Goal: Task Accomplishment & Management: Complete application form

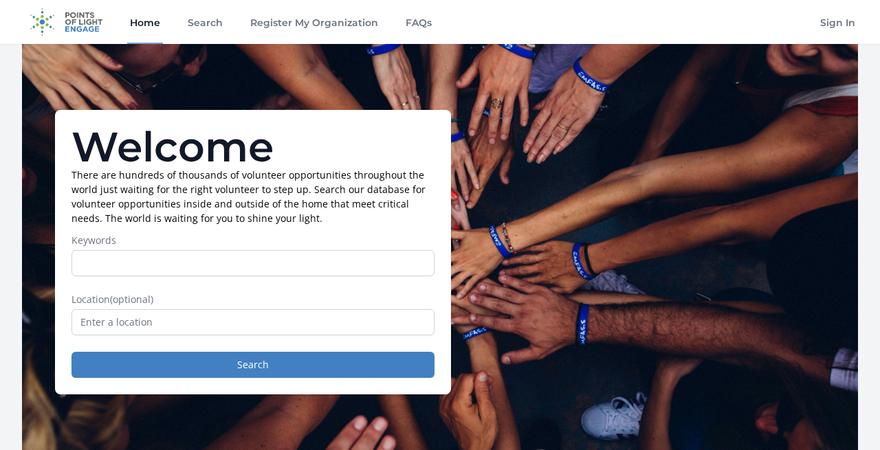
click at [215, 272] on input "Keywords" at bounding box center [253, 263] width 363 height 26
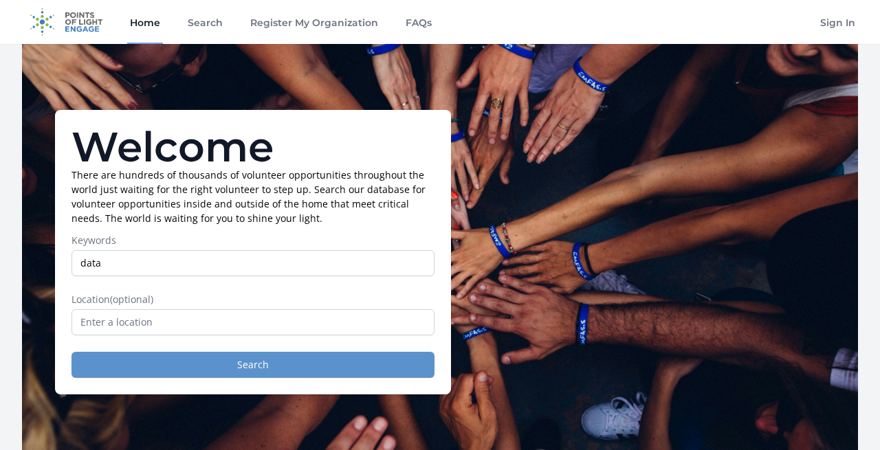
type input "data"
click at [253, 371] on button "Search" at bounding box center [253, 365] width 363 height 26
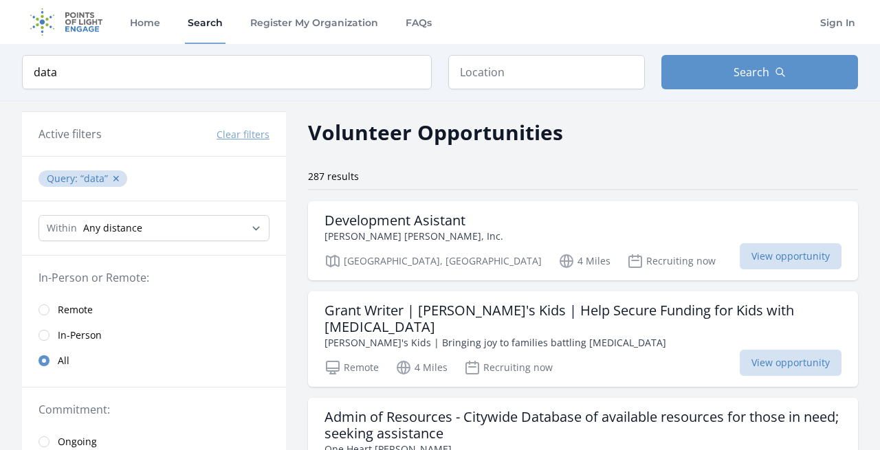
click at [84, 308] on span "Remote" at bounding box center [75, 310] width 35 height 14
click at [57, 307] on link "Remote" at bounding box center [154, 309] width 264 height 25
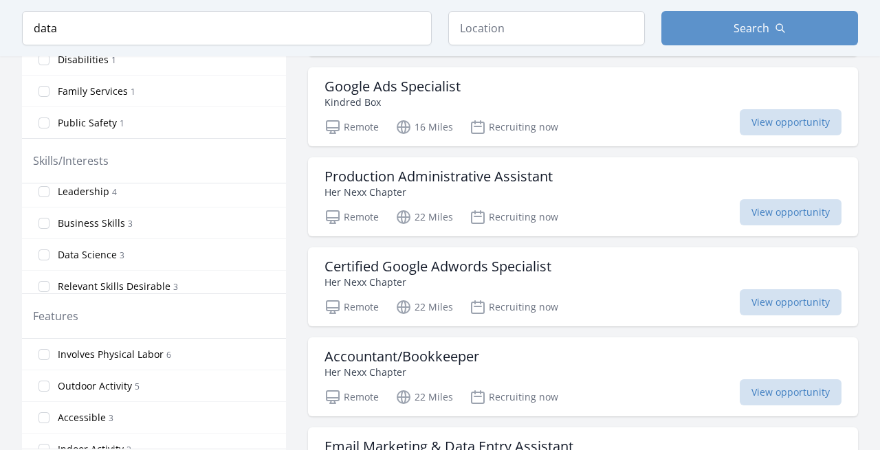
scroll to position [230, 0]
click at [133, 254] on label "Data Science 3" at bounding box center [154, 253] width 264 height 25
click at [50, 254] on input "Data Science 3" at bounding box center [44, 253] width 11 height 11
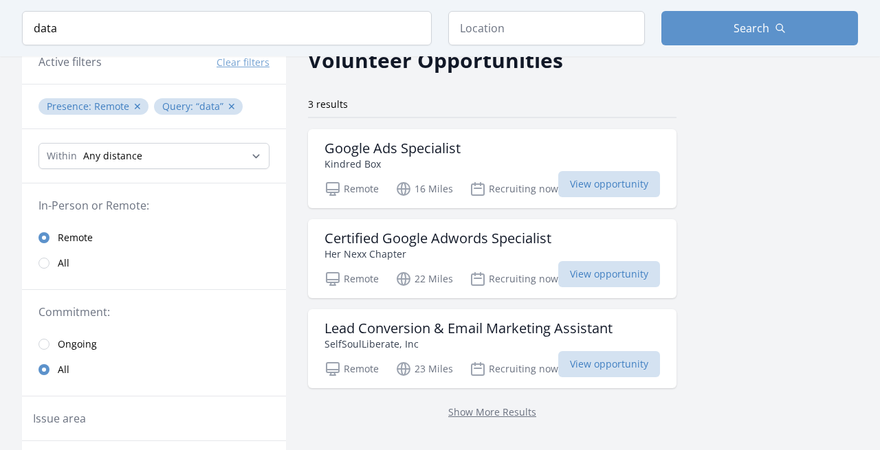
scroll to position [0, 0]
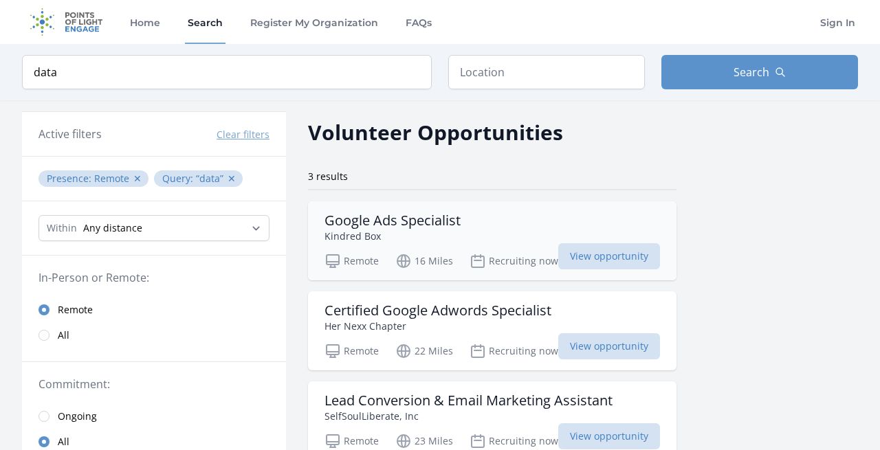
click at [422, 232] on p "Kindred Box" at bounding box center [393, 236] width 136 height 14
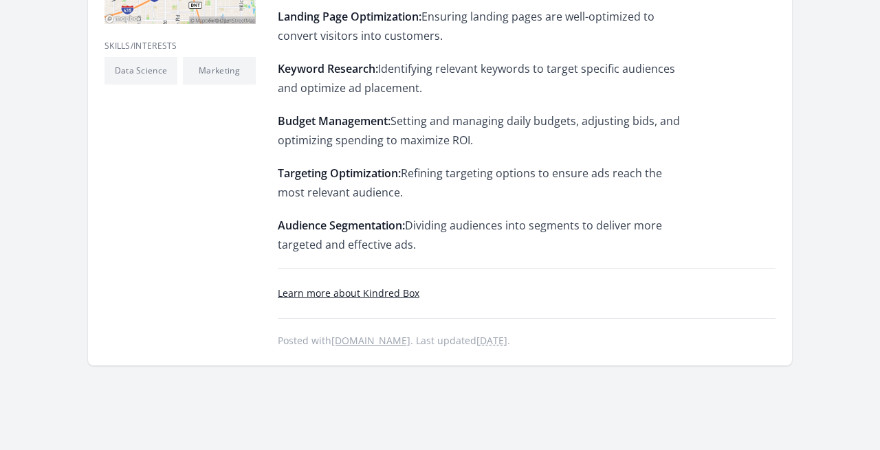
scroll to position [558, 0]
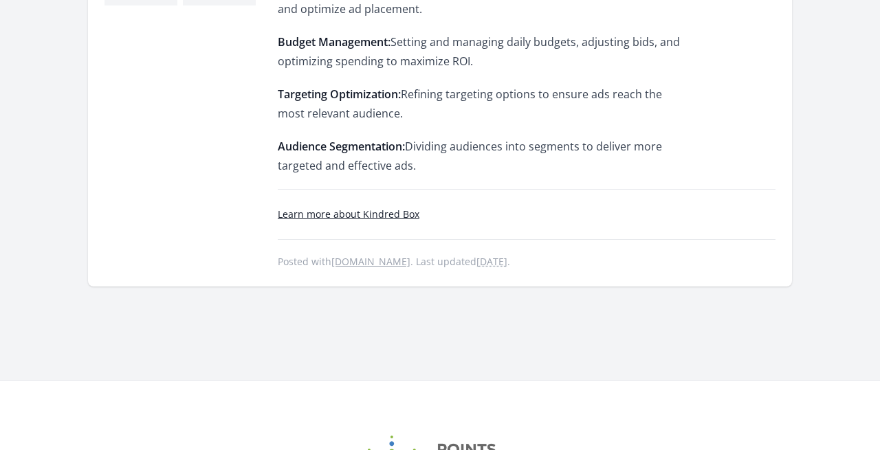
click at [379, 219] on link "Learn more about Kindred Box" at bounding box center [349, 214] width 142 height 13
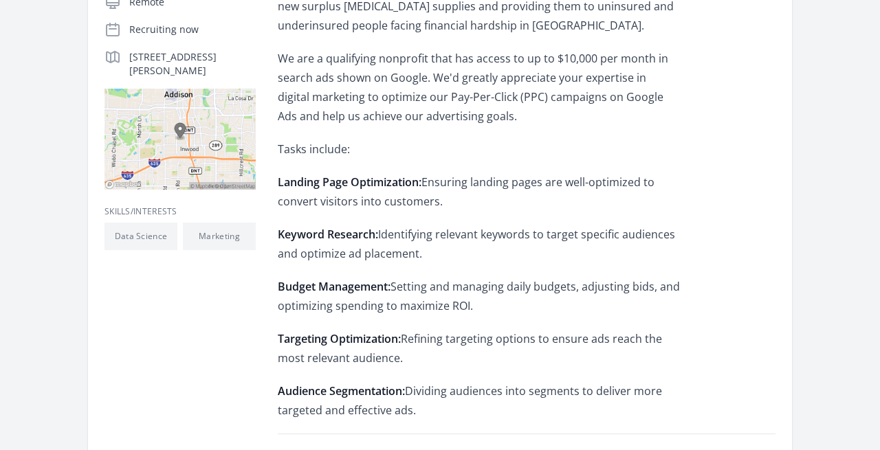
scroll to position [0, 0]
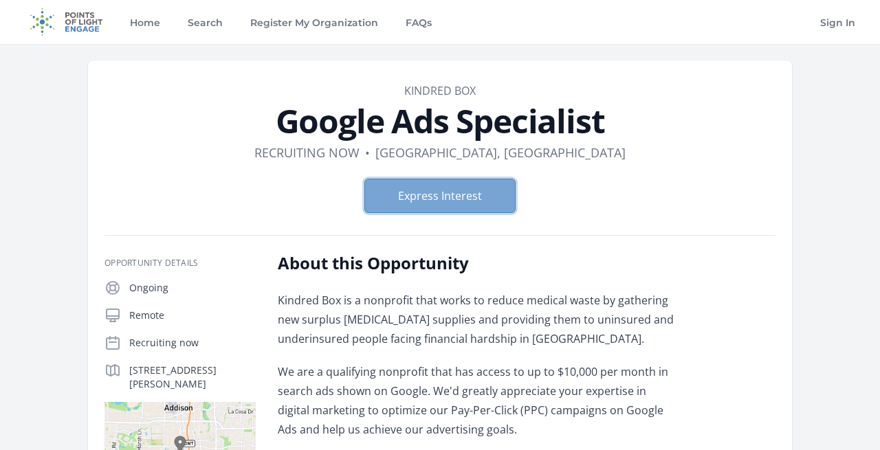
click at [446, 196] on button "Express Interest" at bounding box center [439, 196] width 151 height 34
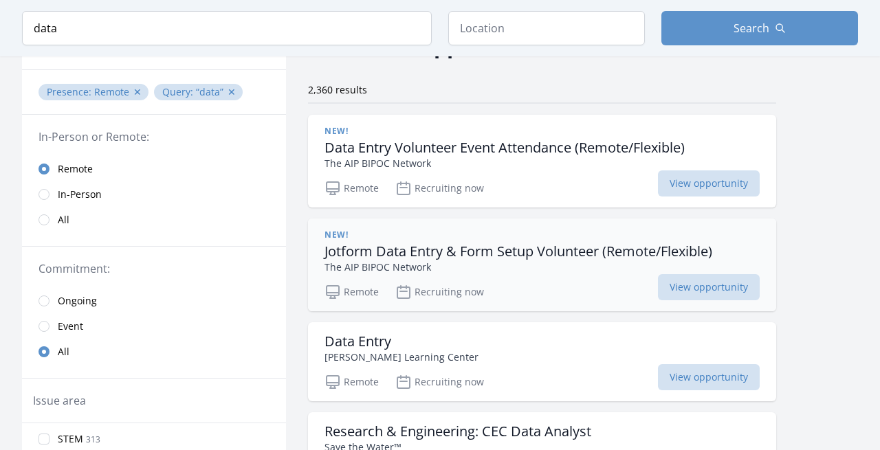
scroll to position [98, 0]
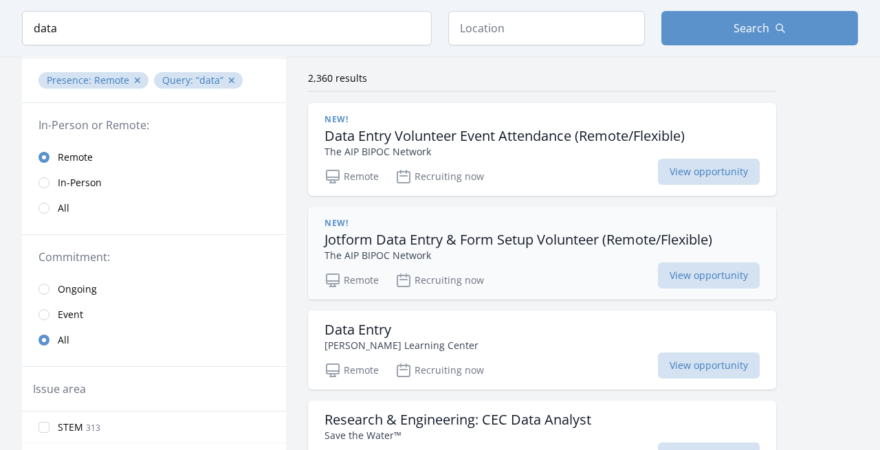
click at [481, 257] on p "The AIP BIPOC Network" at bounding box center [519, 255] width 388 height 14
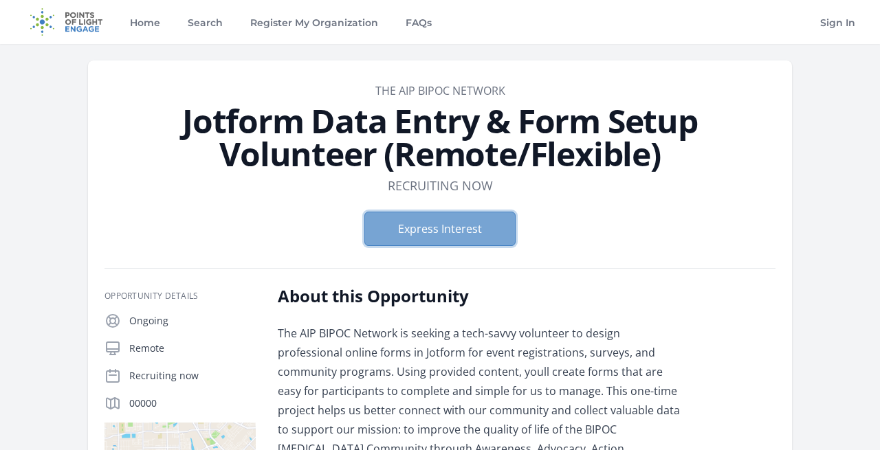
click at [467, 228] on button "Express Interest" at bounding box center [439, 229] width 151 height 34
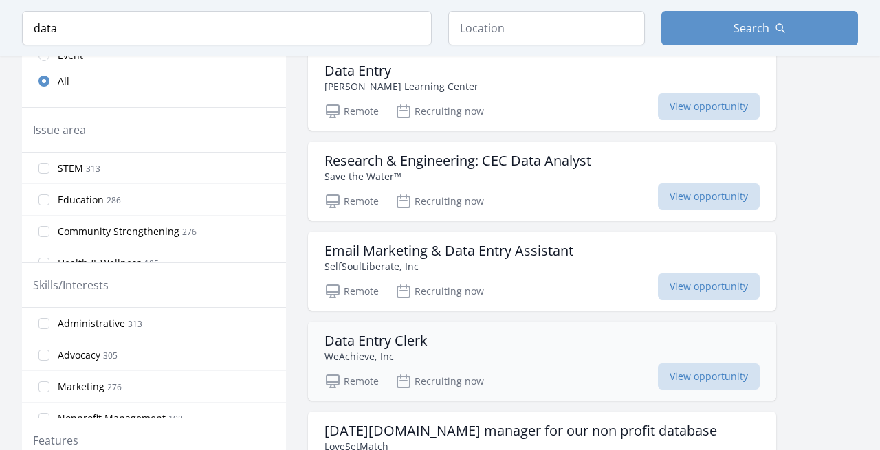
scroll to position [351, 0]
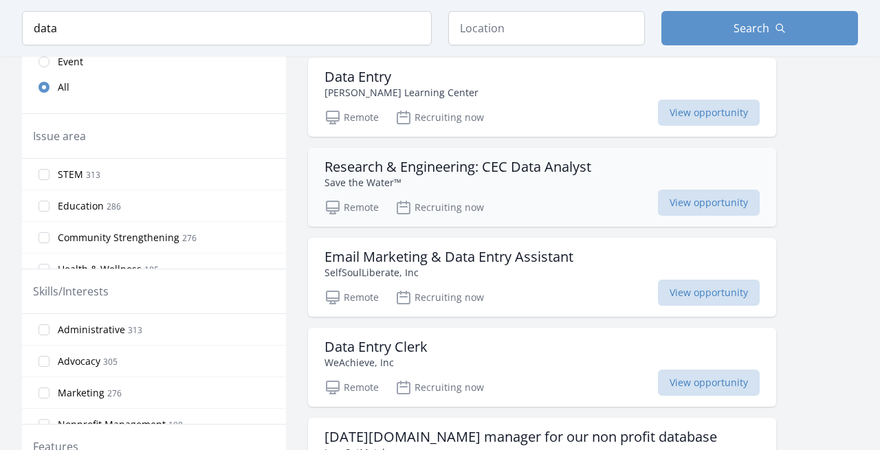
click at [516, 186] on p "Save the Water™" at bounding box center [458, 182] width 267 height 14
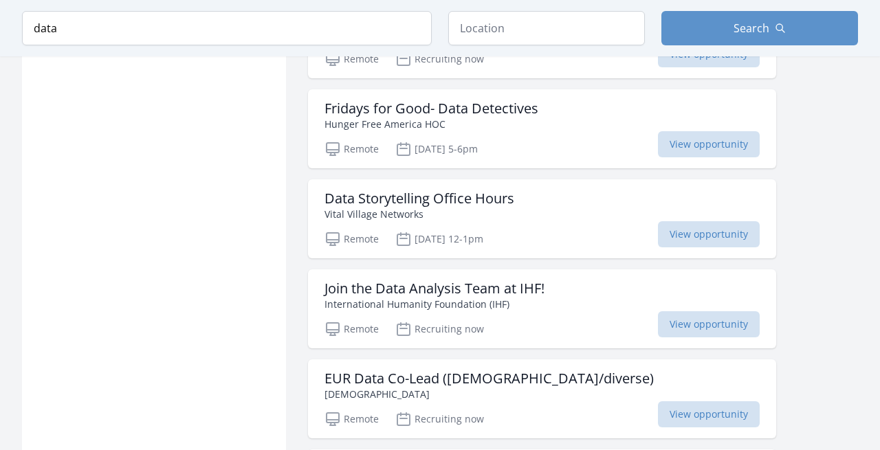
scroll to position [952, 0]
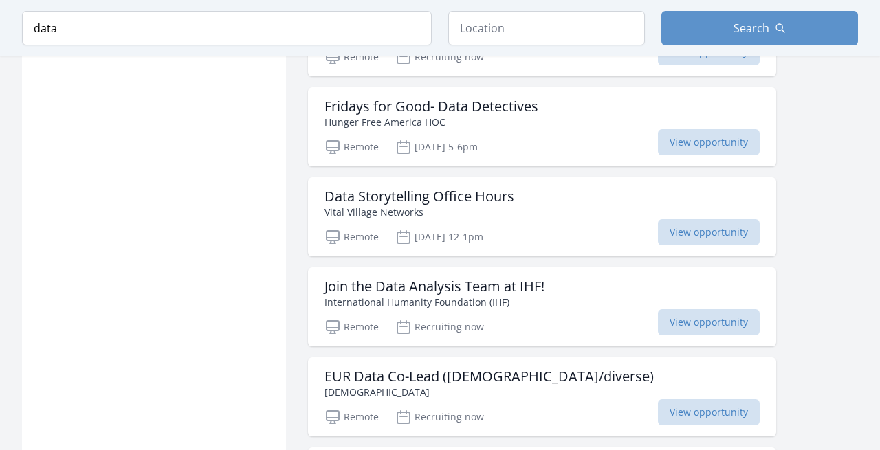
click at [383, 286] on h3 "Join the Data Analysis Team at IHF!" at bounding box center [435, 287] width 220 height 17
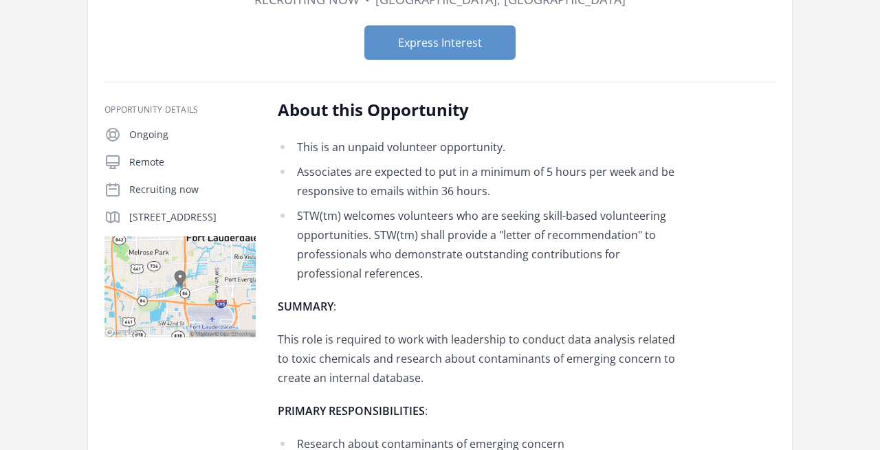
scroll to position [136, 0]
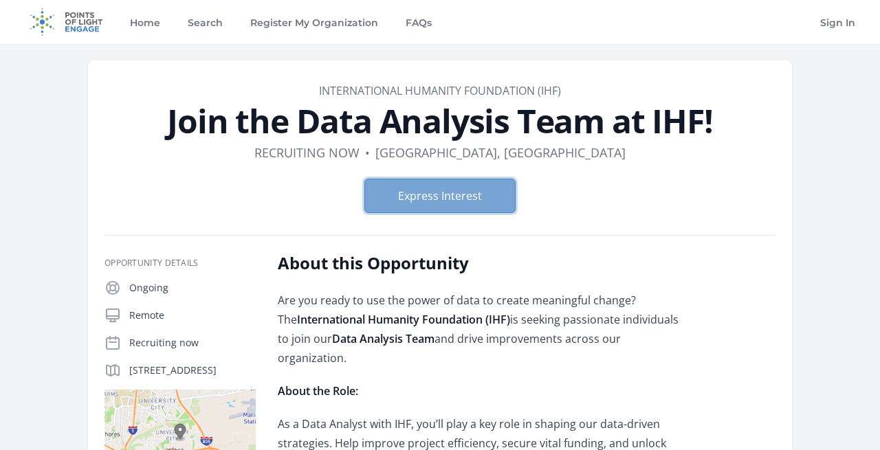
click at [439, 197] on button "Express Interest" at bounding box center [439, 196] width 151 height 34
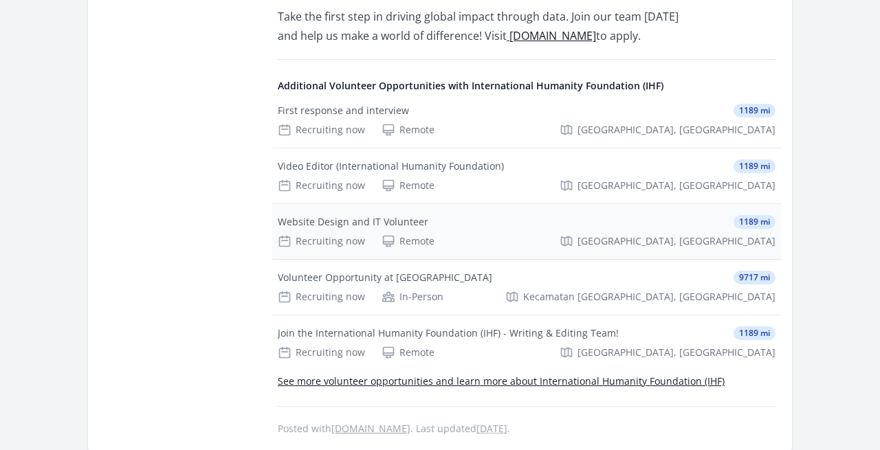
scroll to position [1063, 0]
click at [501, 234] on div "Recruiting now Remote San Diego, CA" at bounding box center [527, 241] width 498 height 14
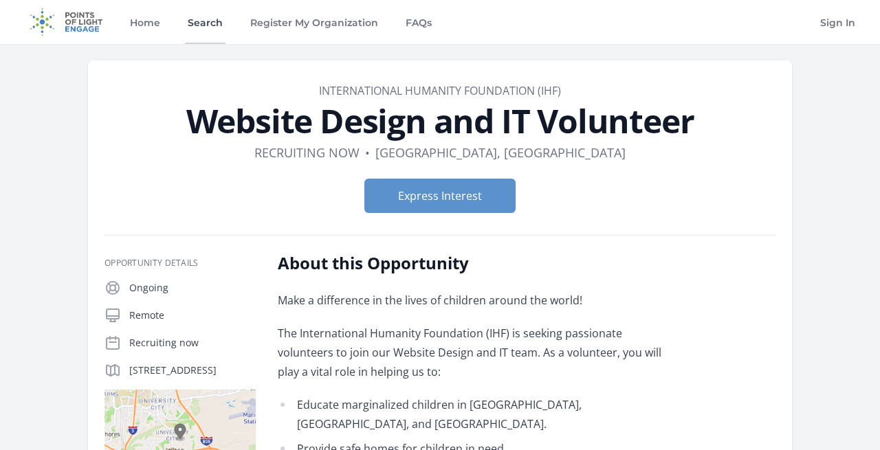
click at [198, 27] on link "Search" at bounding box center [205, 22] width 41 height 44
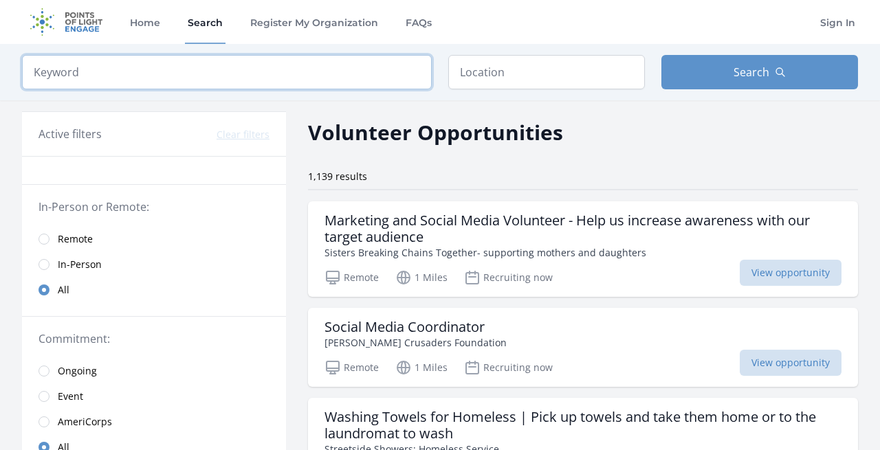
click at [293, 79] on input "search" at bounding box center [227, 72] width 410 height 34
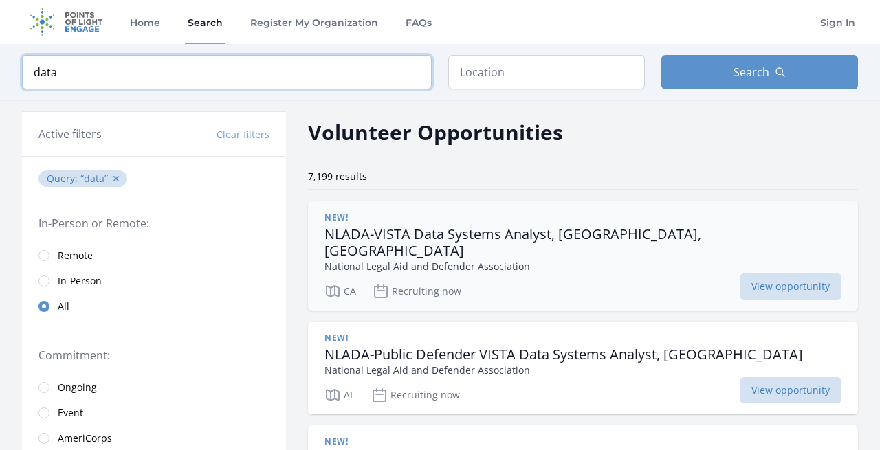
type input "data"
click at [536, 279] on div "CA Recruiting now View opportunity" at bounding box center [583, 289] width 517 height 21
click at [82, 255] on span "Remote" at bounding box center [75, 256] width 35 height 14
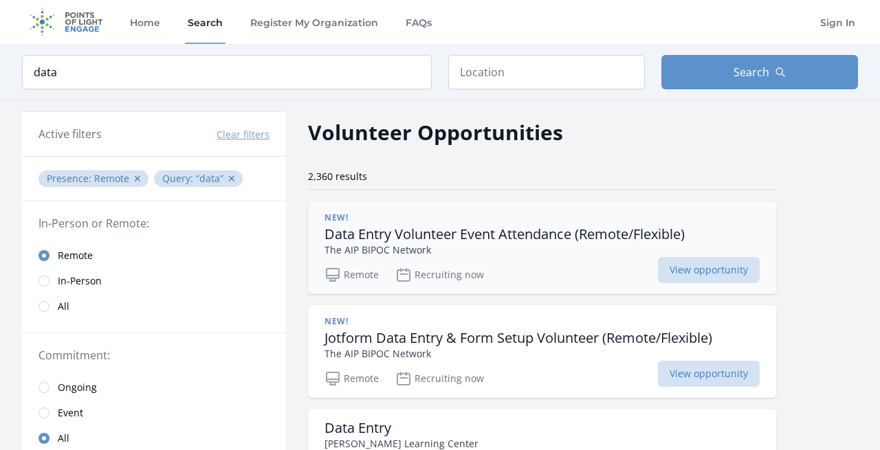
click at [496, 281] on div "Remote Recruiting now View opportunity" at bounding box center [542, 273] width 435 height 21
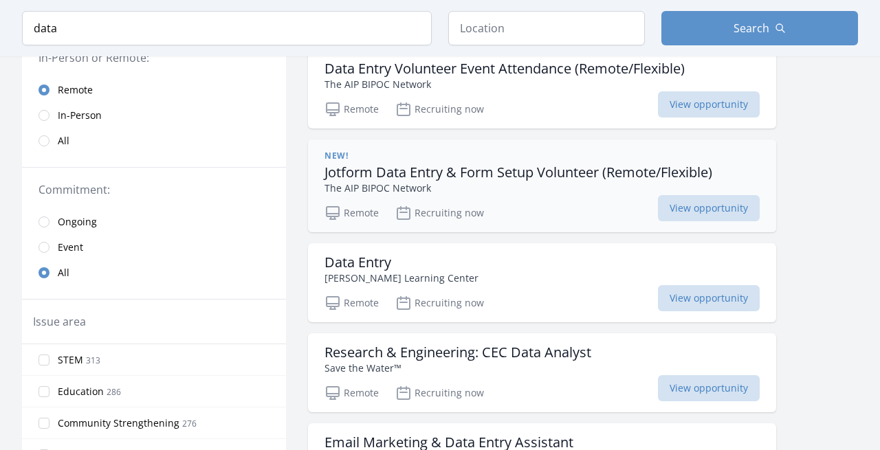
scroll to position [178, 0]
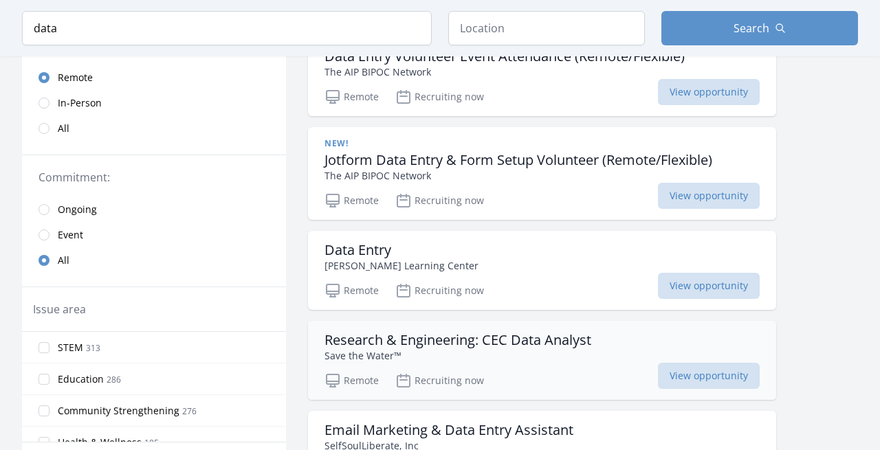
click at [510, 380] on div "Remote Recruiting now View opportunity" at bounding box center [542, 379] width 435 height 21
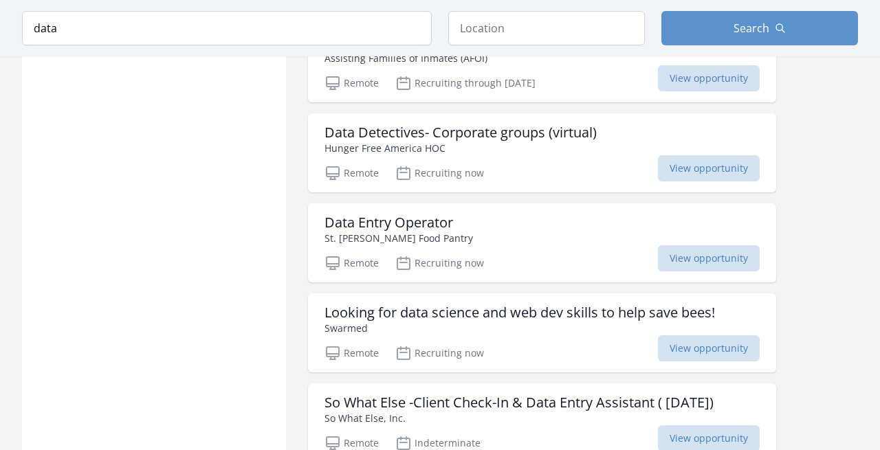
scroll to position [1475, 0]
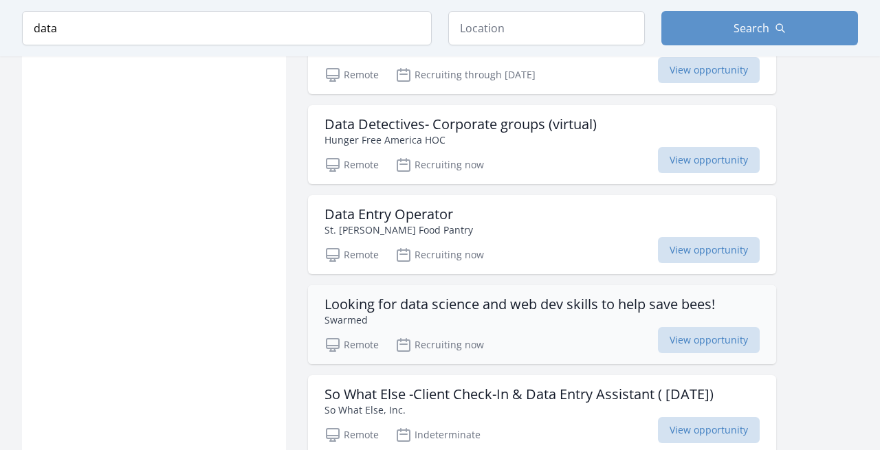
click at [520, 338] on div "Remote Recruiting now View opportunity" at bounding box center [542, 343] width 435 height 21
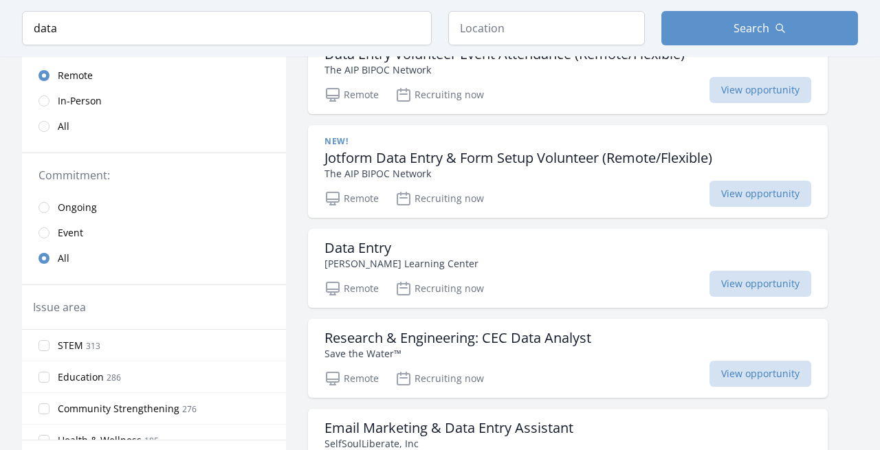
scroll to position [188, 0]
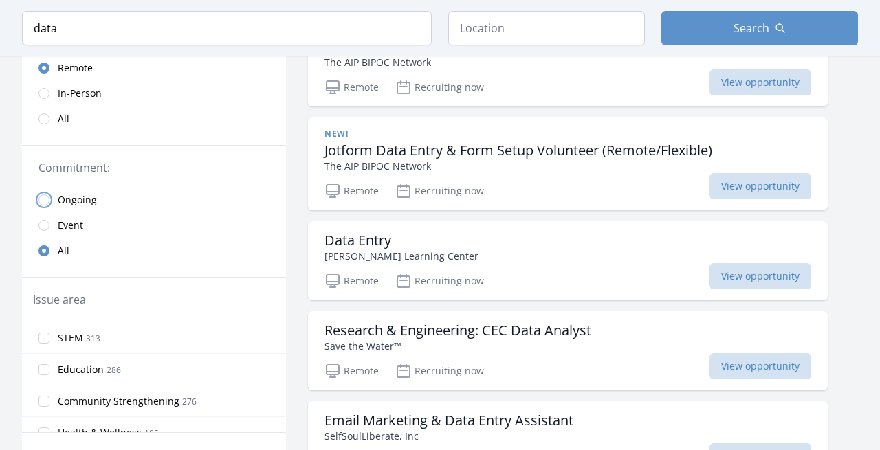
click at [43, 197] on input "radio" at bounding box center [44, 200] width 11 height 11
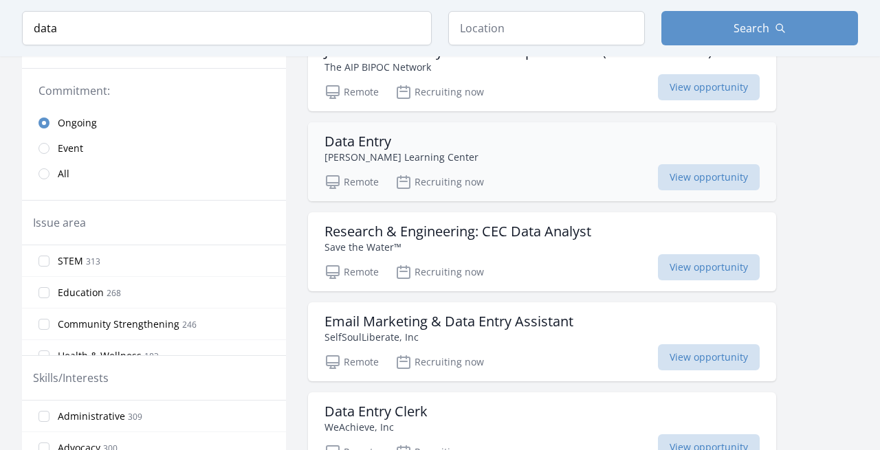
scroll to position [327, 0]
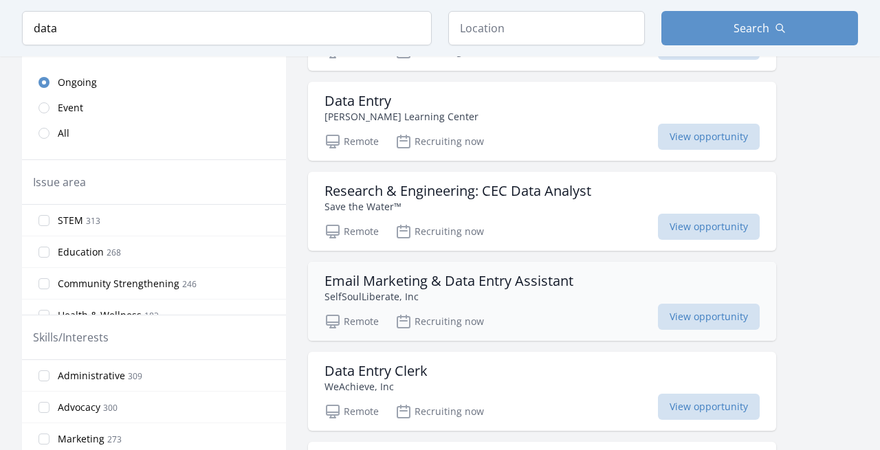
click at [501, 309] on div "Remote Recruiting now View opportunity" at bounding box center [542, 319] width 435 height 21
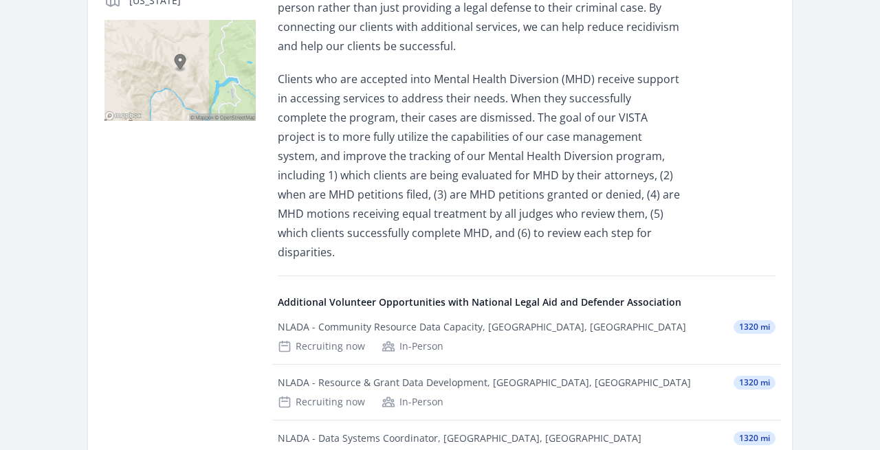
scroll to position [405, 0]
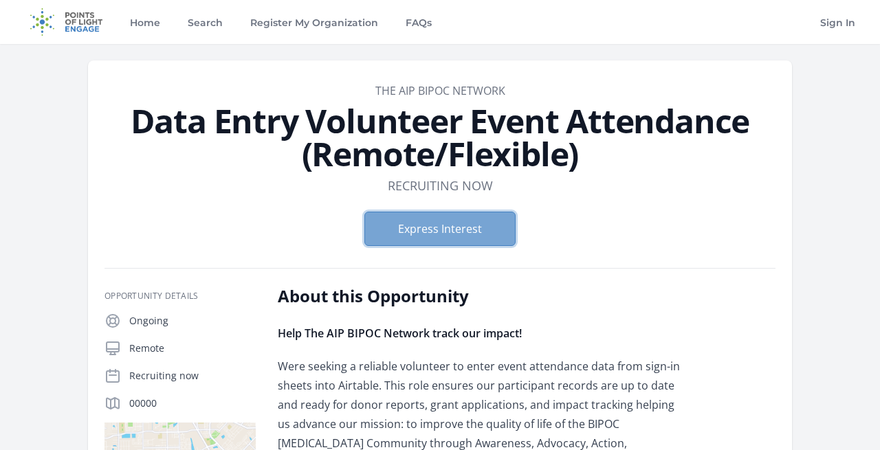
click at [446, 237] on button "Express Interest" at bounding box center [439, 229] width 151 height 34
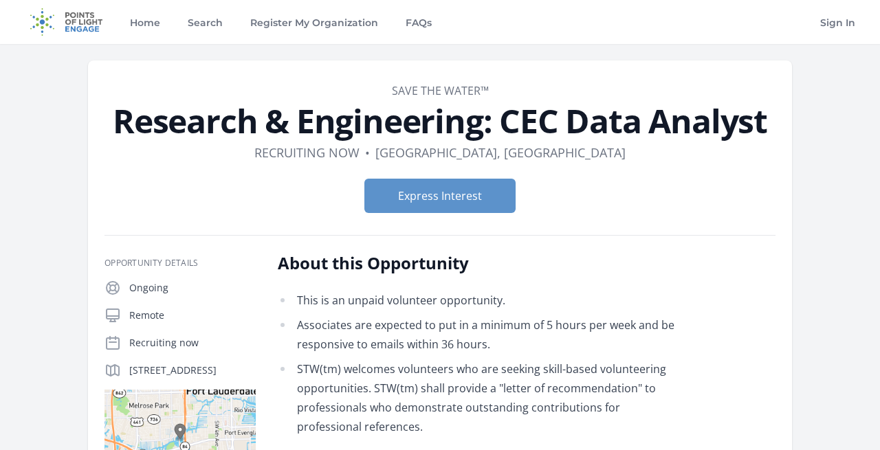
click at [462, 215] on div "Express Interest" at bounding box center [440, 196] width 671 height 56
click at [461, 203] on button "Express Interest" at bounding box center [439, 196] width 151 height 34
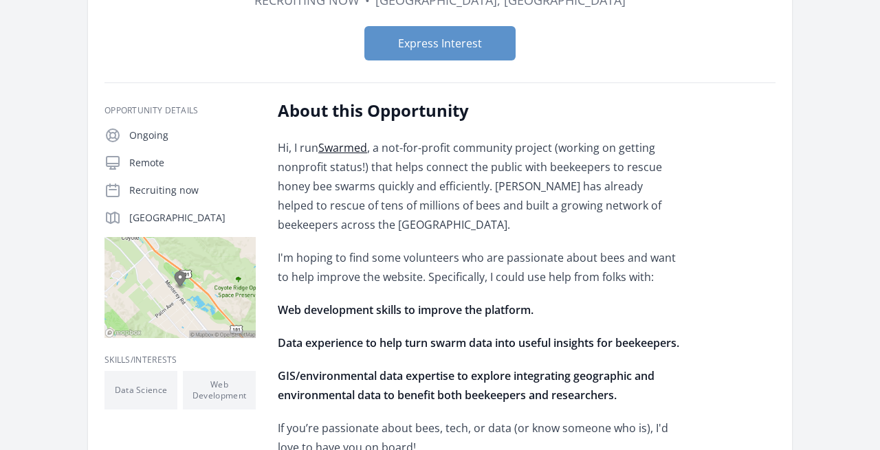
scroll to position [184, 0]
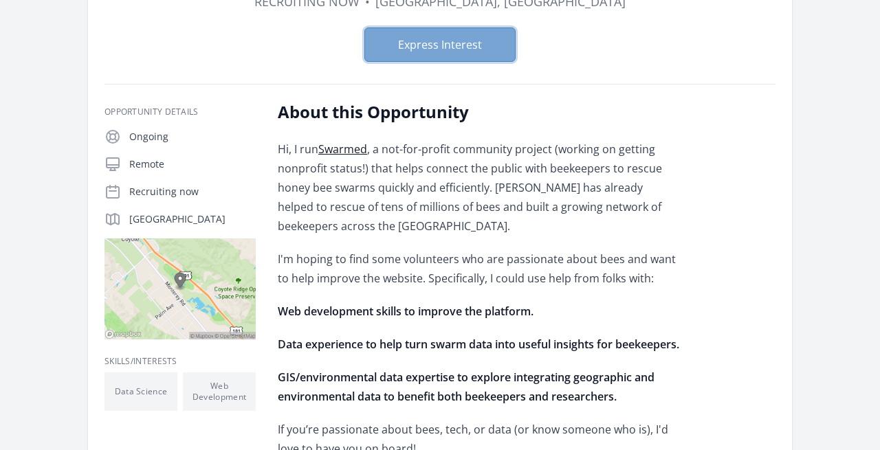
click at [444, 53] on button "Express Interest" at bounding box center [439, 45] width 151 height 34
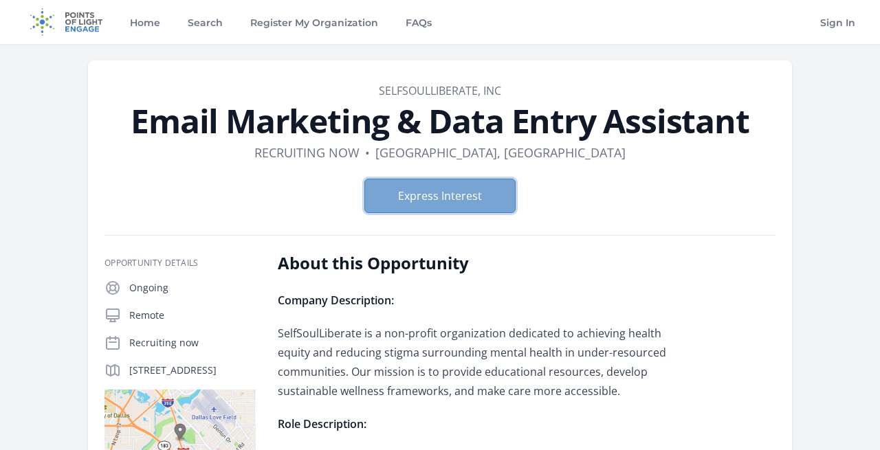
click at [481, 202] on button "Express Interest" at bounding box center [439, 196] width 151 height 34
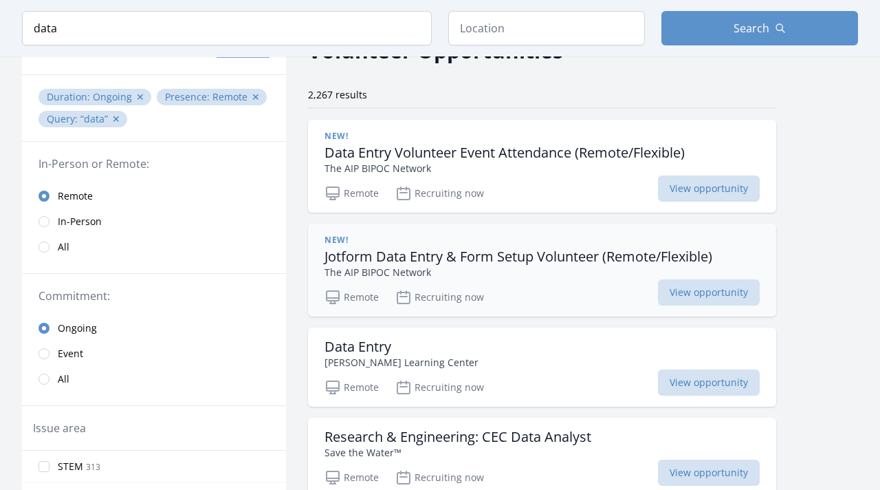
scroll to position [85, 0]
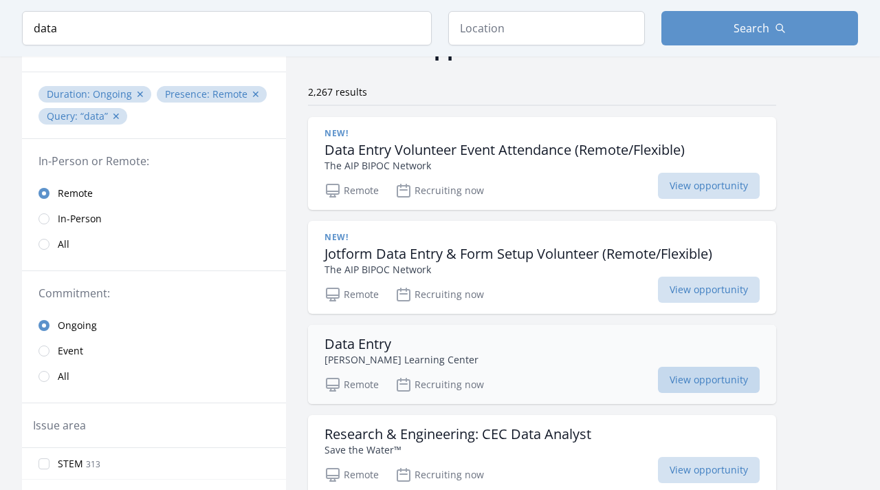
click at [686, 391] on span "View opportunity" at bounding box center [709, 380] width 102 height 26
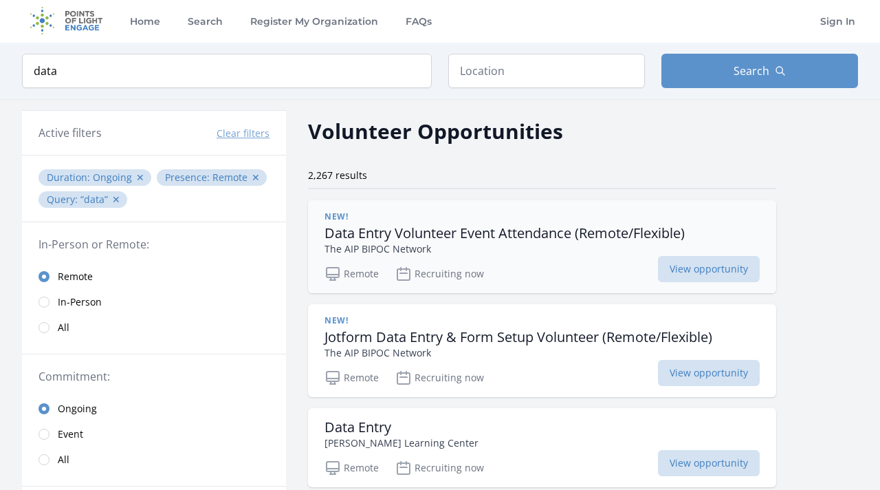
scroll to position [0, 0]
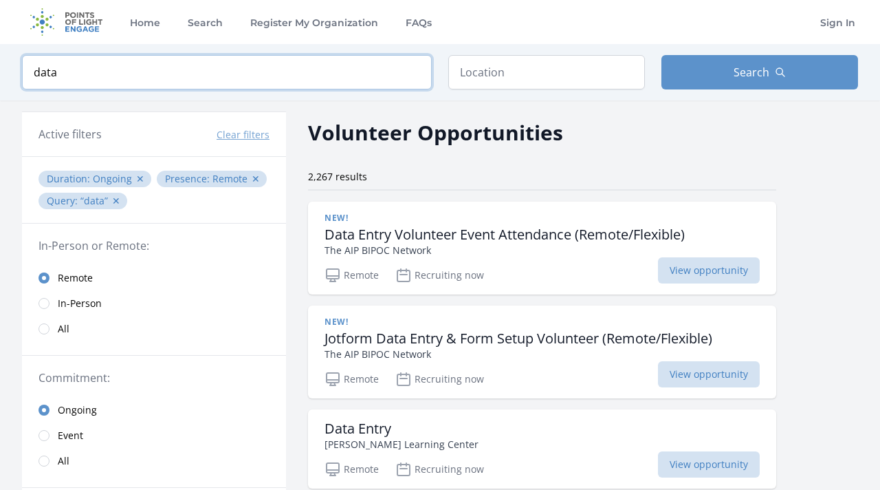
click at [135, 75] on input "data" at bounding box center [227, 72] width 410 height 34
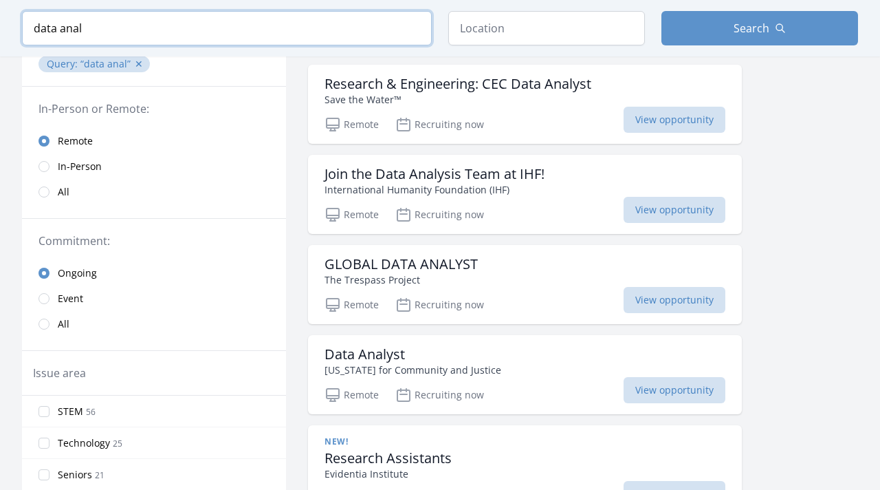
scroll to position [146, 0]
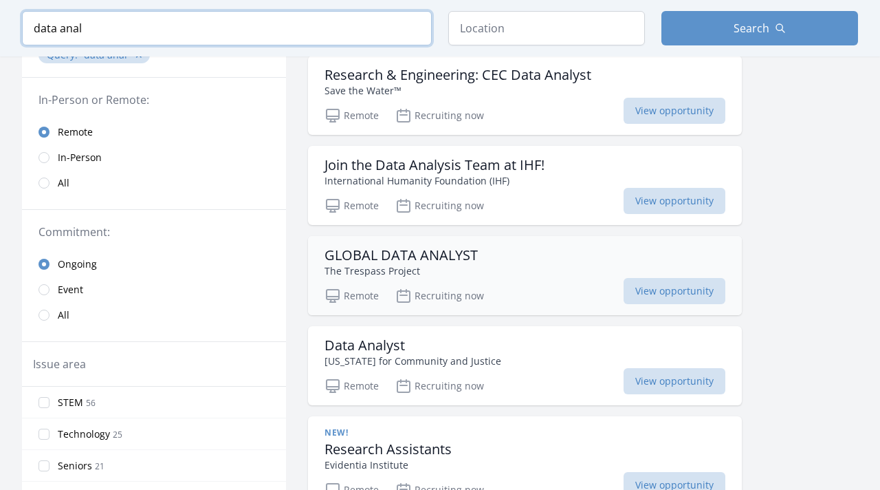
type input "data anal"
click at [458, 296] on p "Recruiting now" at bounding box center [439, 295] width 89 height 17
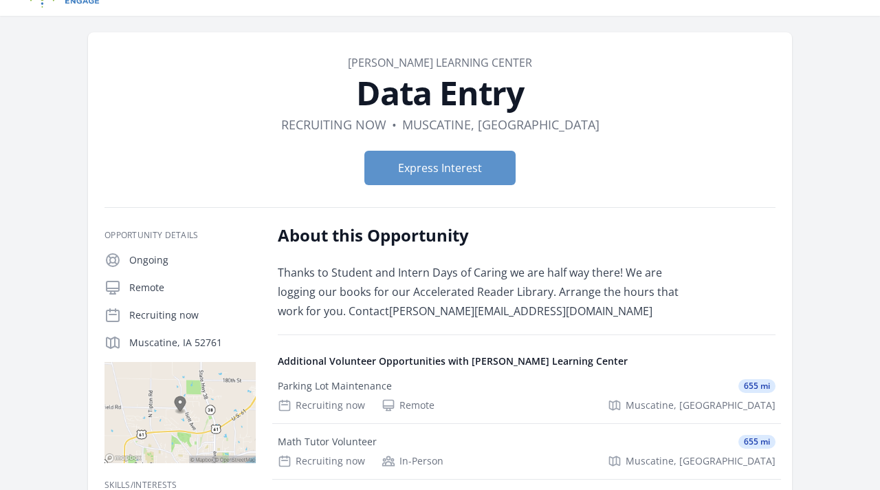
scroll to position [43, 0]
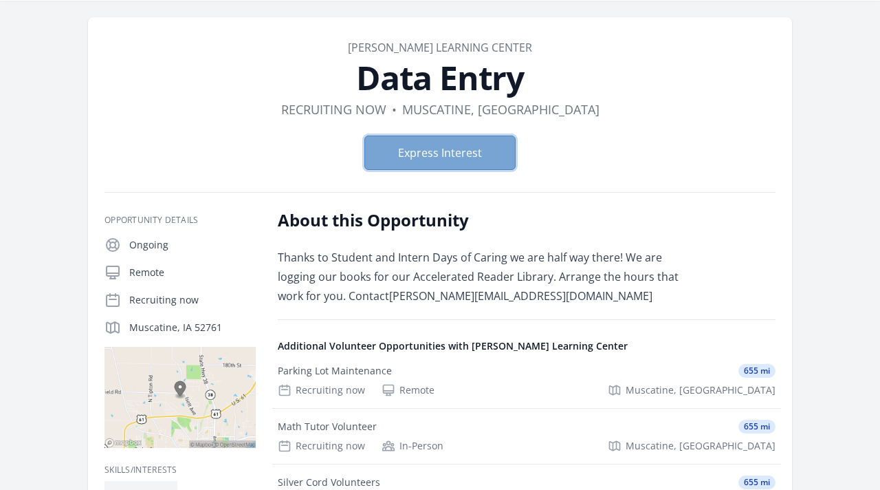
click at [441, 145] on button "Express Interest" at bounding box center [439, 152] width 151 height 34
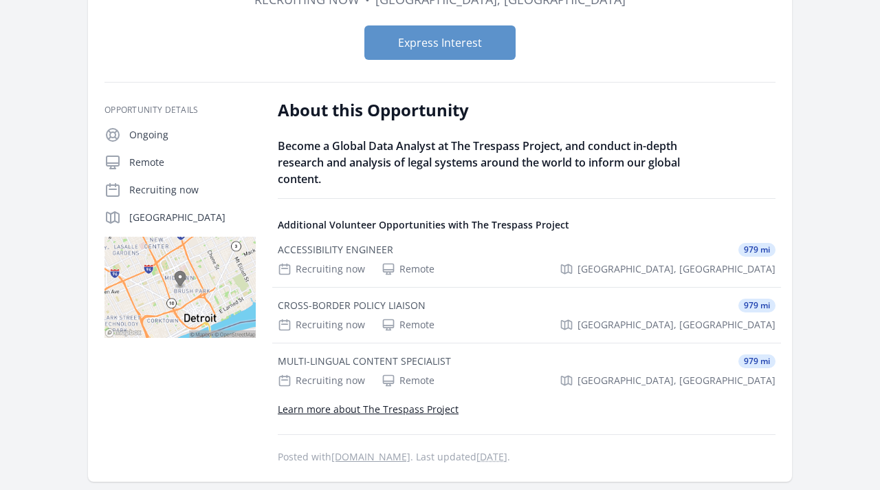
scroll to position [52, 0]
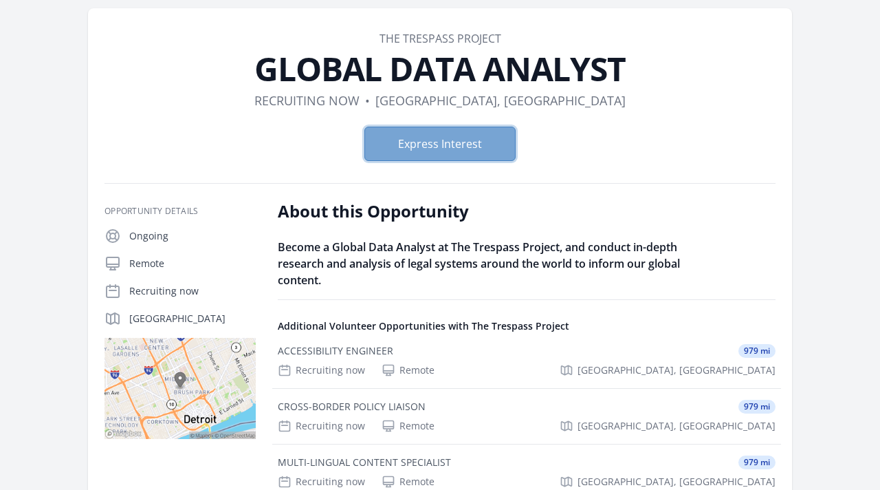
click at [461, 146] on button "Express Interest" at bounding box center [439, 144] width 151 height 34
